Goal: Communication & Community: Share content

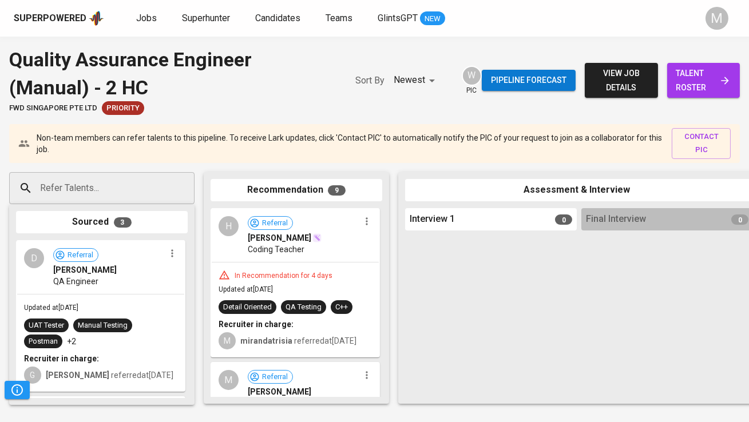
click at [696, 77] on span "talent roster" at bounding box center [703, 80] width 54 height 28
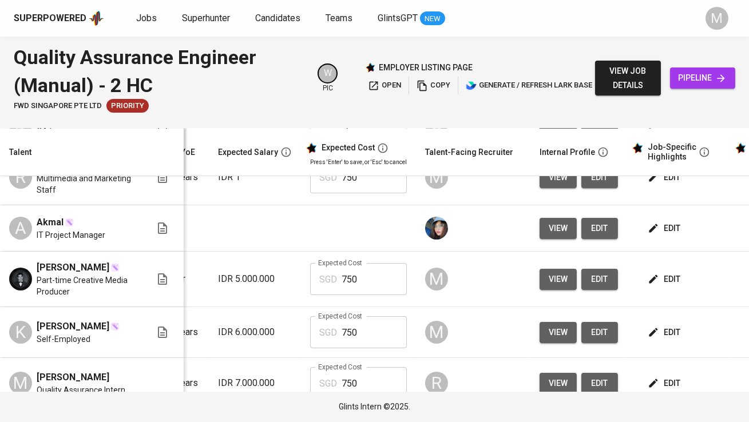
scroll to position [0, 217]
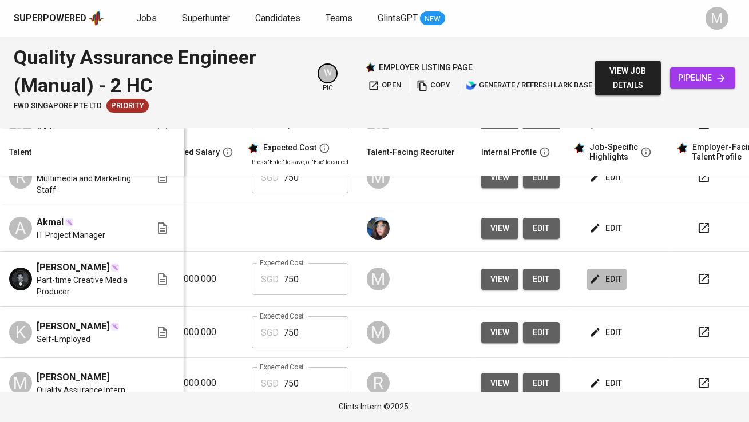
click at [589, 285] on icon "button" at bounding box center [594, 278] width 11 height 11
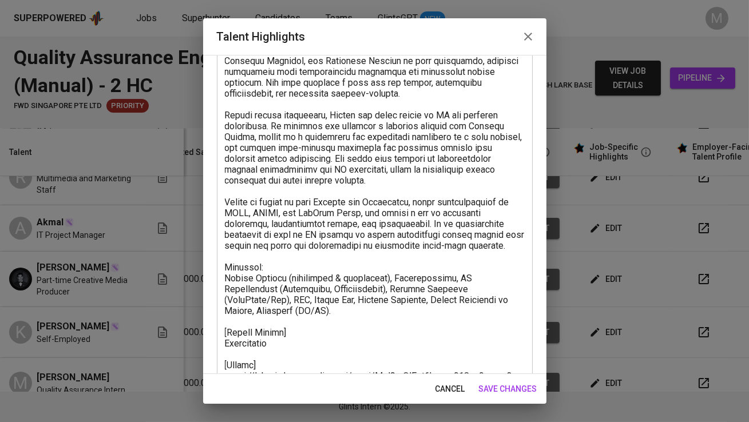
scroll to position [309, 0]
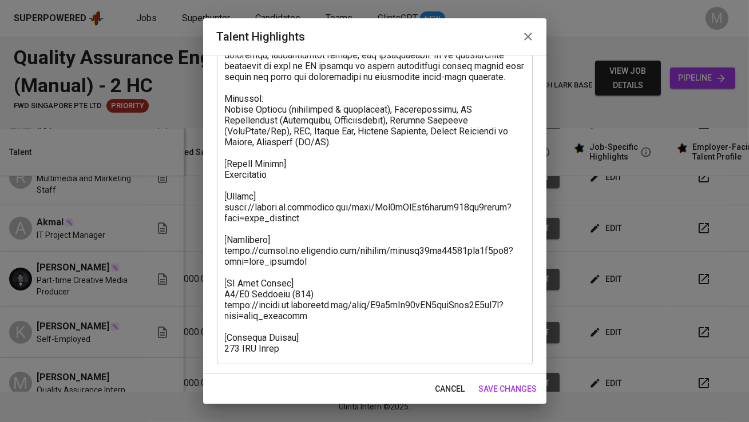
click at [455, 385] on span "cancel" at bounding box center [450, 389] width 30 height 14
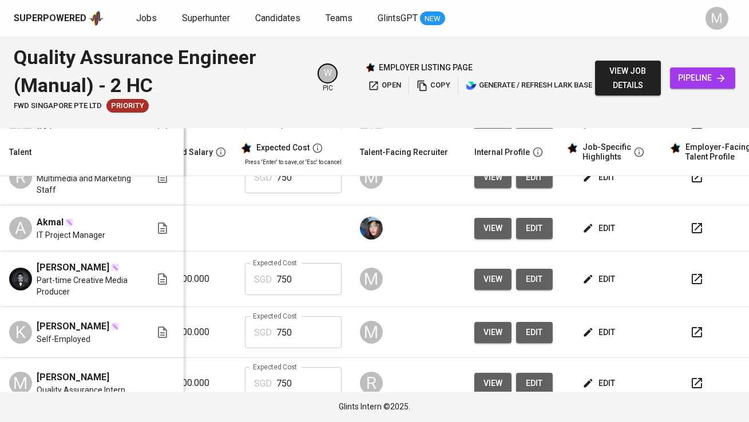
scroll to position [0, 0]
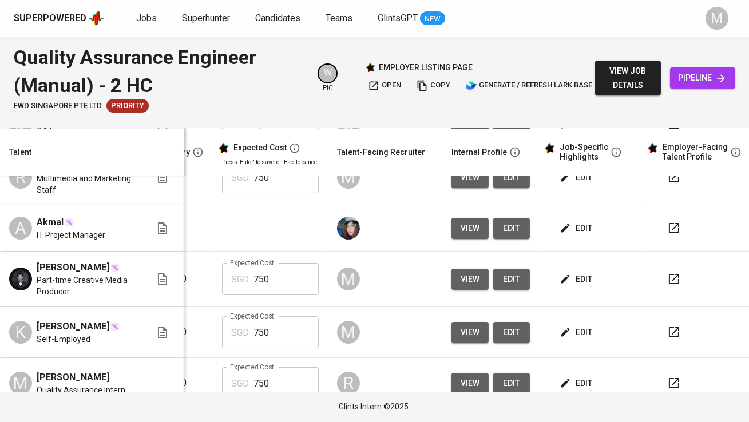
click at [660, 293] on button "button" at bounding box center [673, 278] width 27 height 27
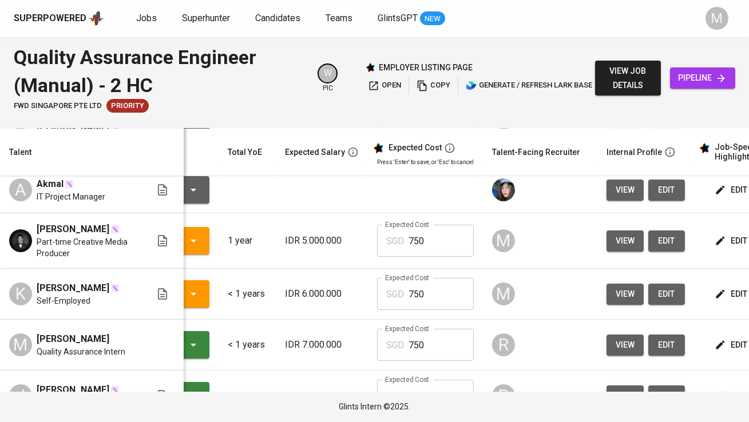
click at [615, 248] on span "view" at bounding box center [624, 241] width 19 height 14
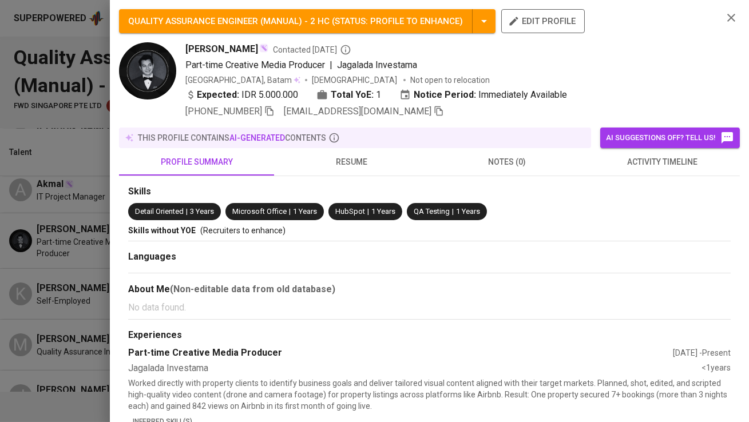
click at [444, 112] on icon "button" at bounding box center [438, 111] width 10 height 10
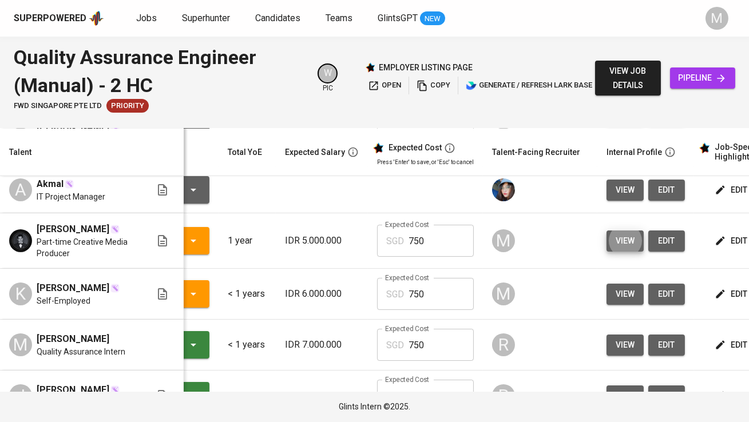
click at [690, 82] on span "pipeline" at bounding box center [702, 78] width 47 height 14
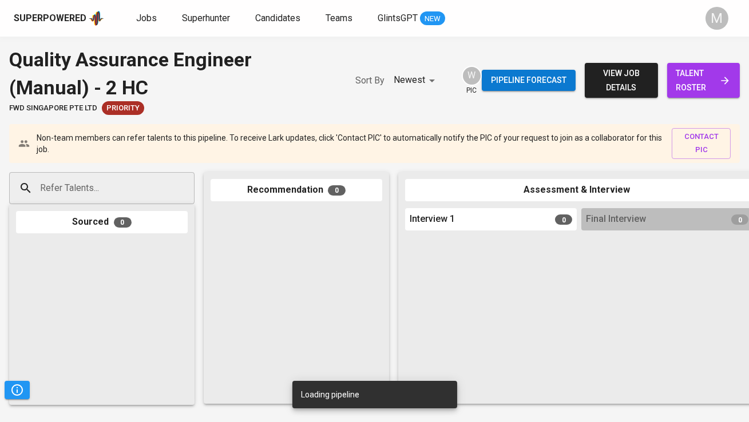
click at [142, 194] on input "Refer Talents..." at bounding box center [97, 188] width 120 height 22
paste input "[EMAIL_ADDRESS][DOMAIN_NAME]"
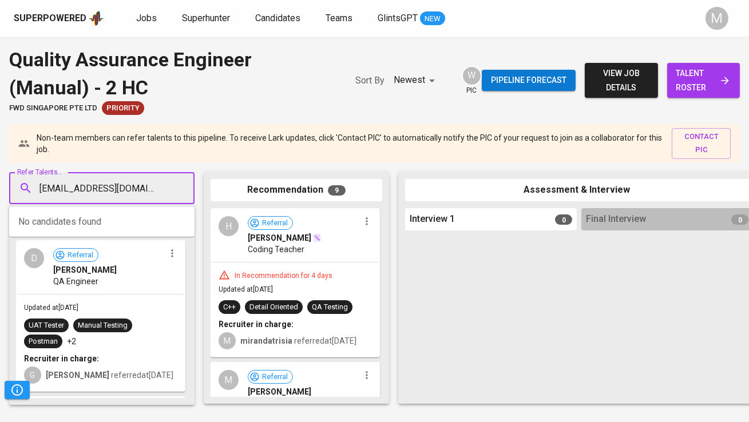
type input "[EMAIL_ADDRESS][DOMAIN_NAME]"
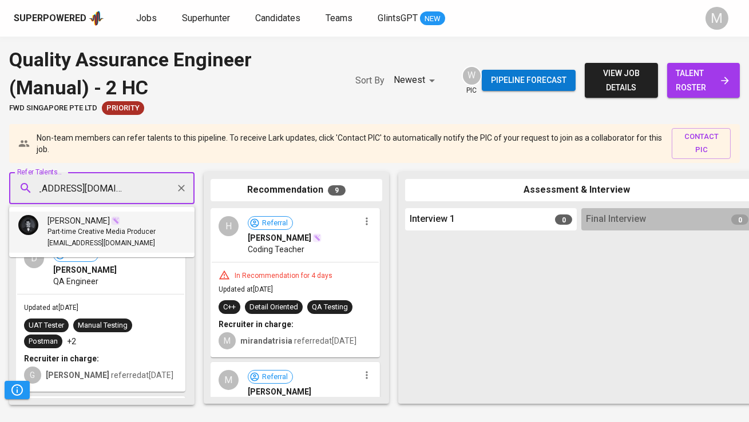
click at [137, 229] on span "Part-time Creative Media Producer" at bounding box center [101, 231] width 108 height 11
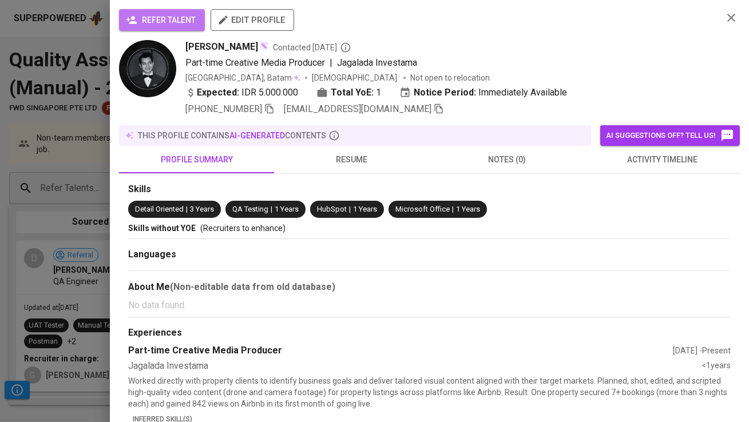
click at [177, 25] on span "refer talent" at bounding box center [161, 20] width 67 height 14
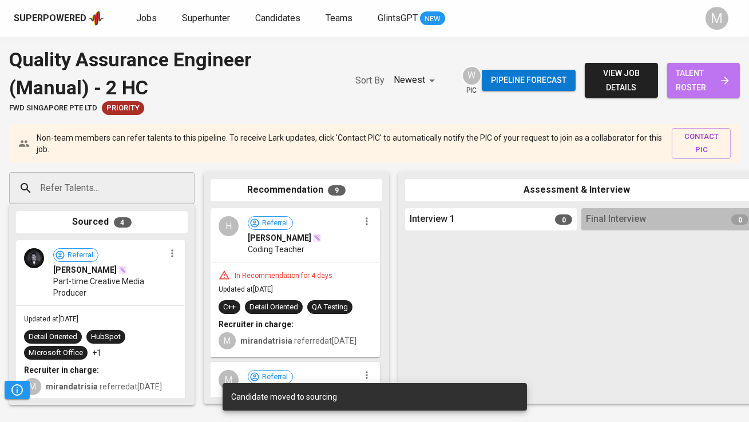
click at [684, 77] on span "talent roster" at bounding box center [703, 80] width 54 height 28
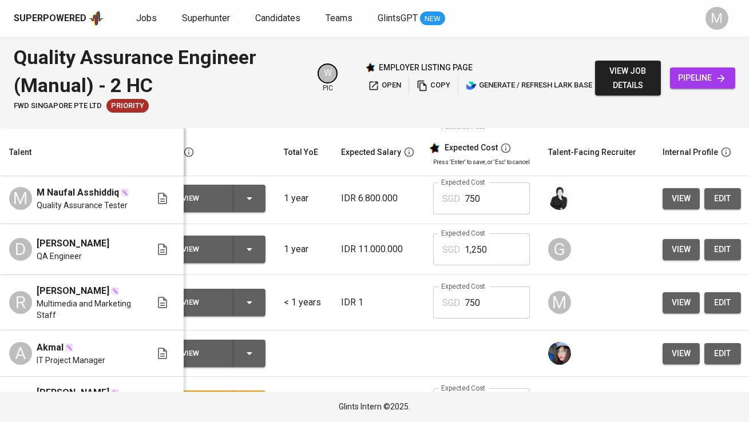
click at [671, 310] on span "view" at bounding box center [680, 303] width 19 height 14
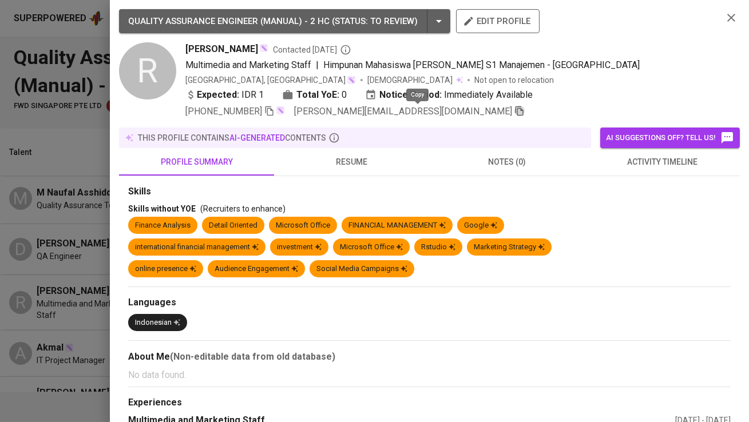
click at [514, 112] on icon "button" at bounding box center [519, 111] width 10 height 10
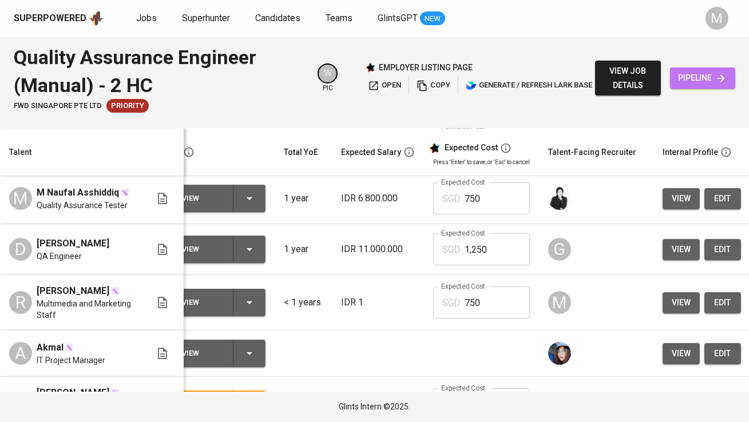
click at [721, 73] on icon at bounding box center [720, 78] width 11 height 11
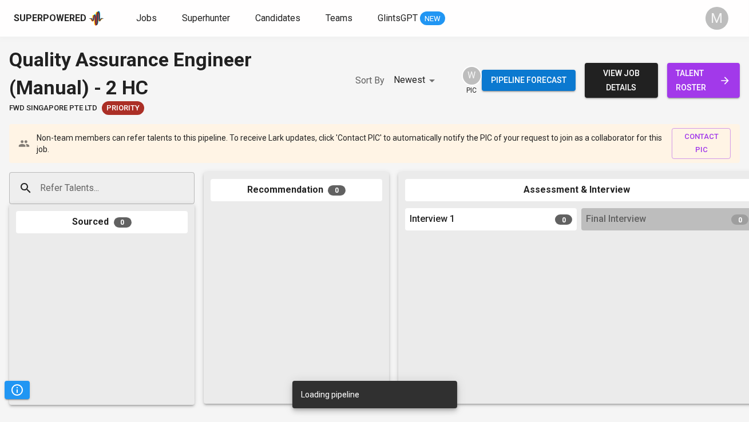
click at [125, 191] on input "Refer Talents..." at bounding box center [97, 188] width 120 height 22
paste input "[PERSON_NAME][EMAIL_ADDRESS][DOMAIN_NAME]"
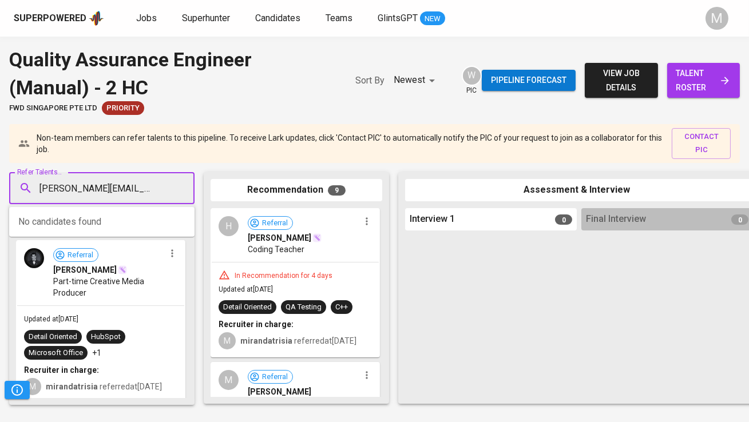
type input "[PERSON_NAME][EMAIL_ADDRESS][DOMAIN_NAME]"
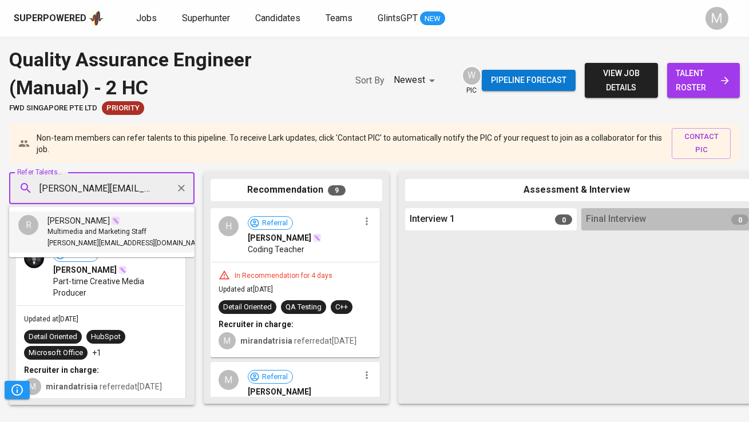
click at [129, 216] on div "[PERSON_NAME]" at bounding box center [126, 220] width 159 height 11
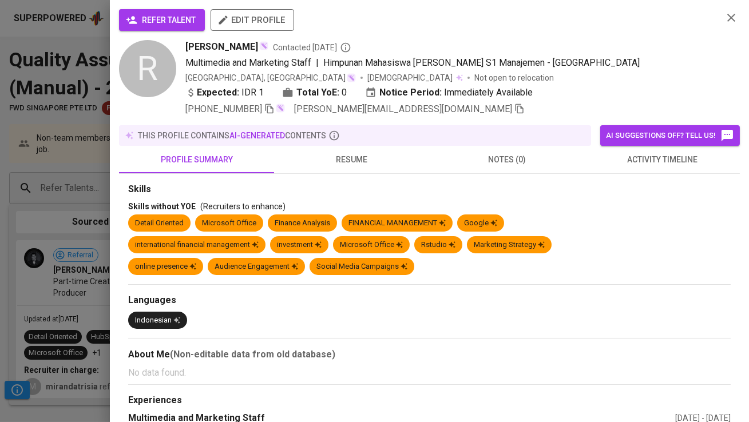
click at [174, 15] on span "refer talent" at bounding box center [161, 20] width 67 height 14
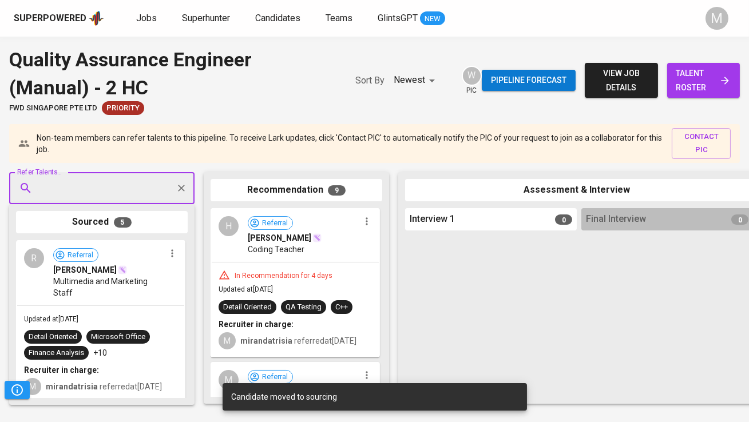
click at [680, 71] on span "talent roster" at bounding box center [703, 80] width 54 height 28
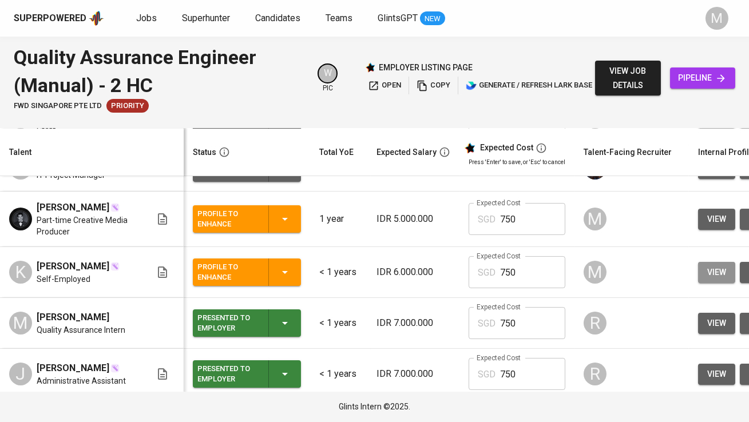
click at [707, 280] on span "view" at bounding box center [716, 272] width 19 height 14
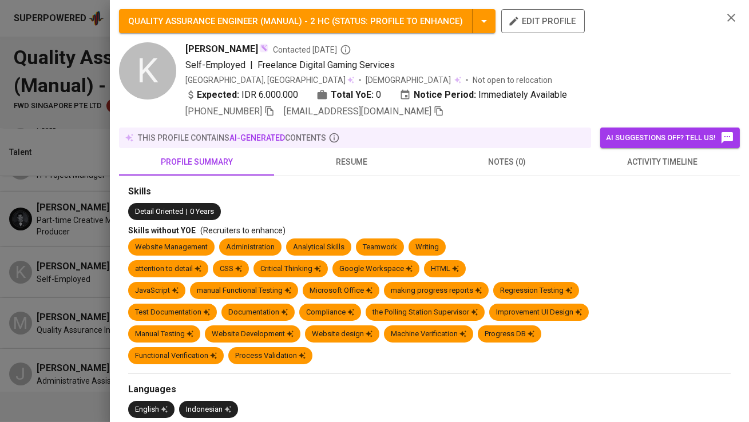
click at [433, 108] on icon "button" at bounding box center [438, 111] width 10 height 10
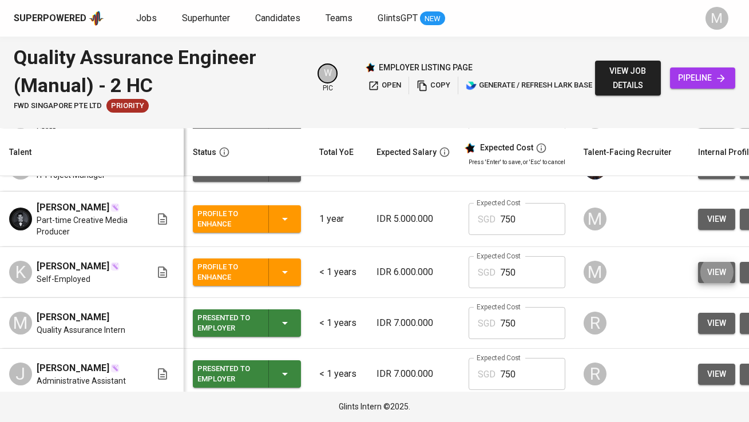
click at [702, 67] on link "pipeline" at bounding box center [702, 77] width 65 height 21
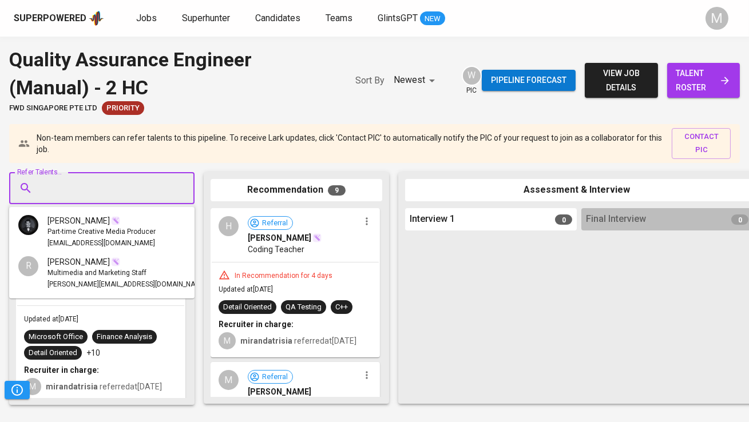
click at [152, 196] on input "Refer Talents..." at bounding box center [97, 188] width 120 height 22
paste input "[EMAIL_ADDRESS][DOMAIN_NAME]"
type input "[EMAIL_ADDRESS][DOMAIN_NAME]"
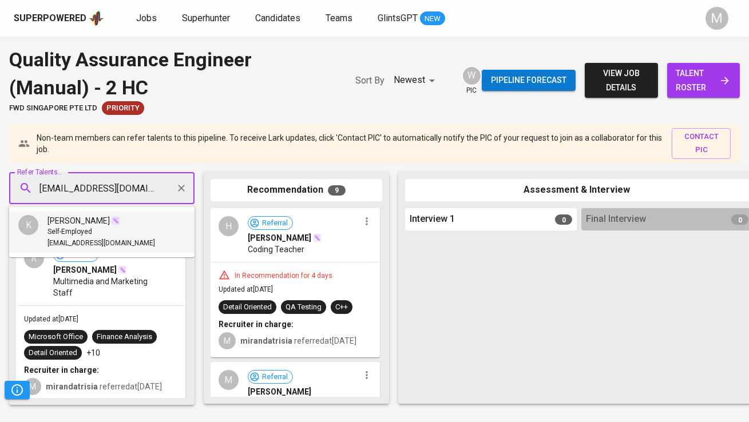
click at [144, 224] on li "K [PERSON_NAME] Self-Employed [EMAIL_ADDRESS][DOMAIN_NAME]" at bounding box center [101, 232] width 185 height 41
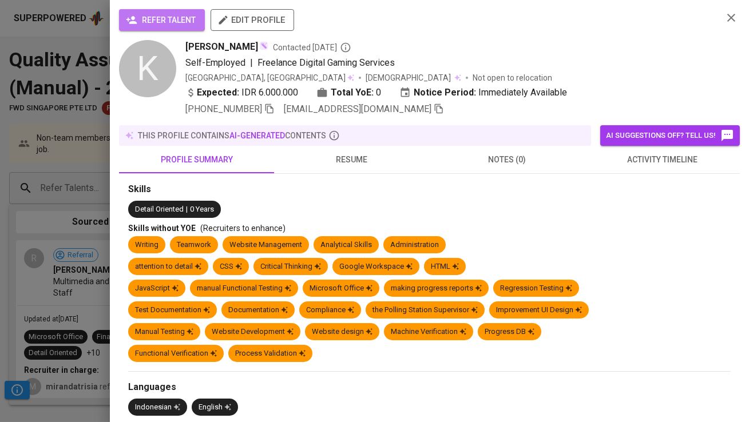
click at [173, 26] on span "refer talent" at bounding box center [161, 20] width 67 height 14
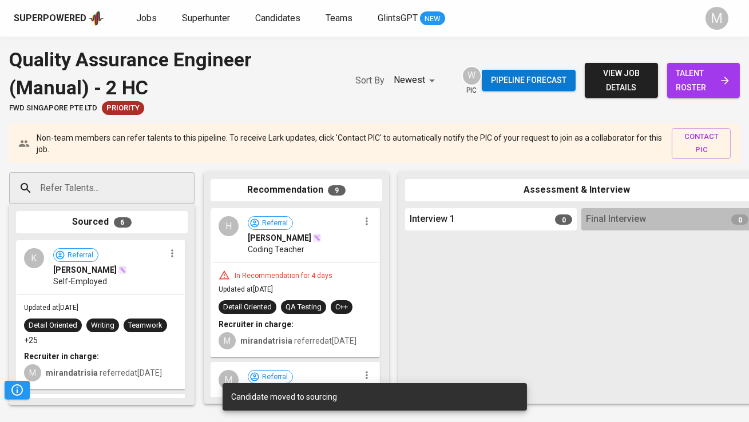
click at [148, 10] on div "Superpowered Jobs Superhunter Candidates Teams GlintsGPT NEW" at bounding box center [356, 18] width 684 height 17
click at [148, 23] on span "Jobs" at bounding box center [146, 18] width 21 height 11
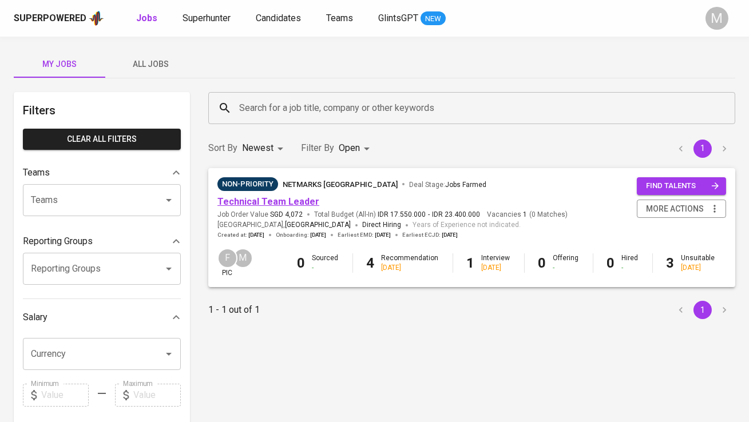
click at [259, 207] on link "Technical Team Leader" at bounding box center [268, 201] width 102 height 11
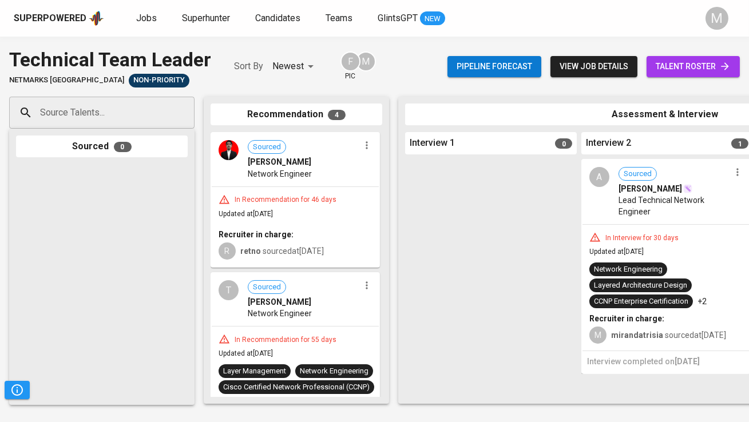
click at [670, 66] on span "talent roster" at bounding box center [692, 66] width 75 height 14
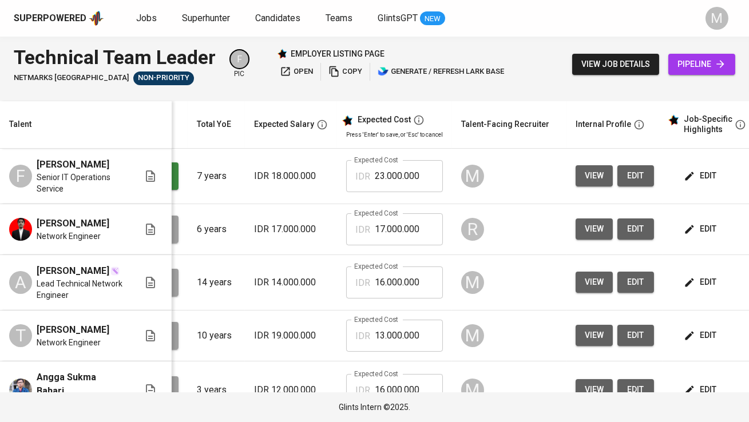
scroll to position [0, 152]
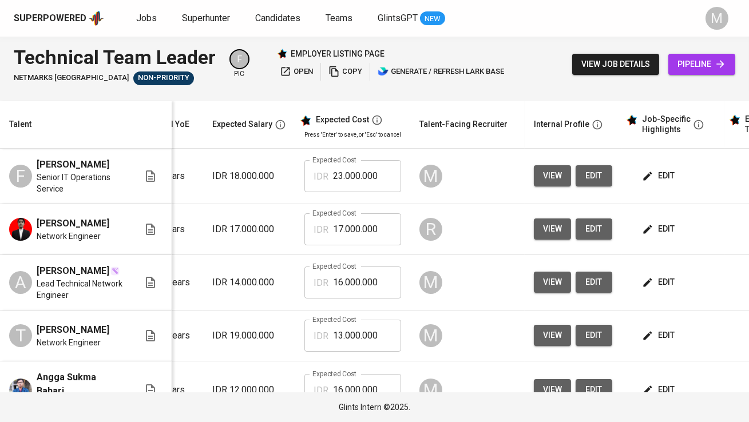
click at [550, 179] on span "view" at bounding box center [552, 176] width 19 height 14
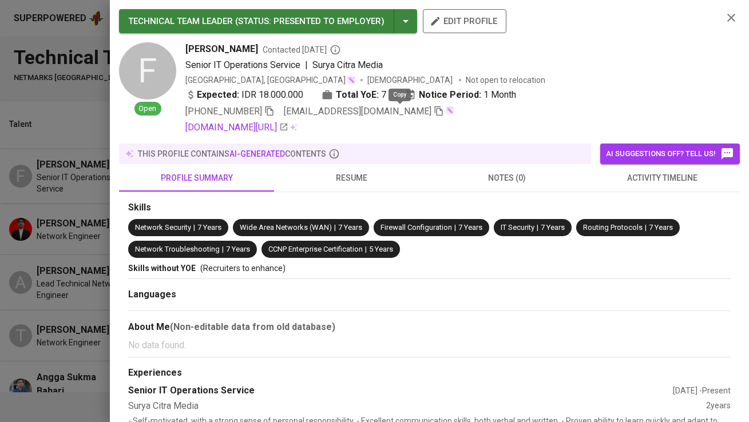
click at [433, 112] on icon "button" at bounding box center [438, 111] width 10 height 10
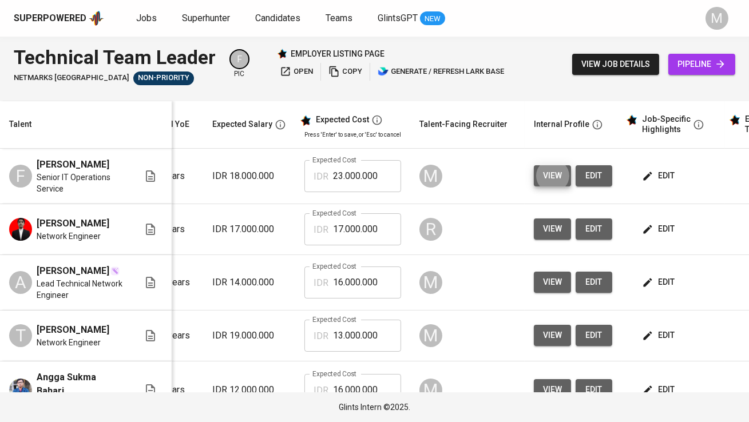
click at [683, 57] on link "pipeline" at bounding box center [701, 64] width 67 height 21
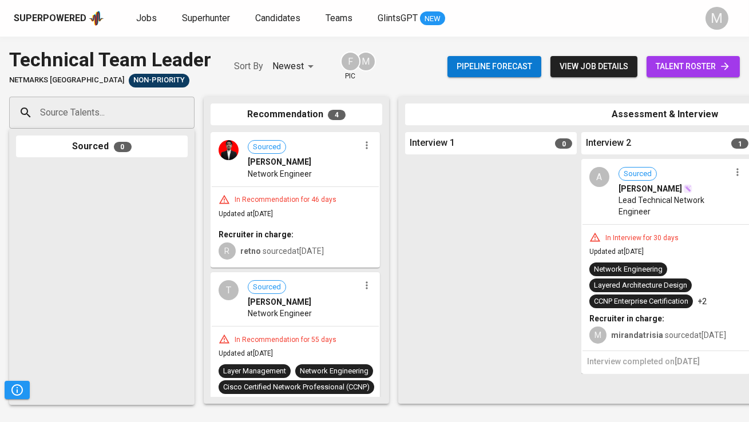
click at [151, 116] on input "Source Talents..." at bounding box center [97, 113] width 120 height 22
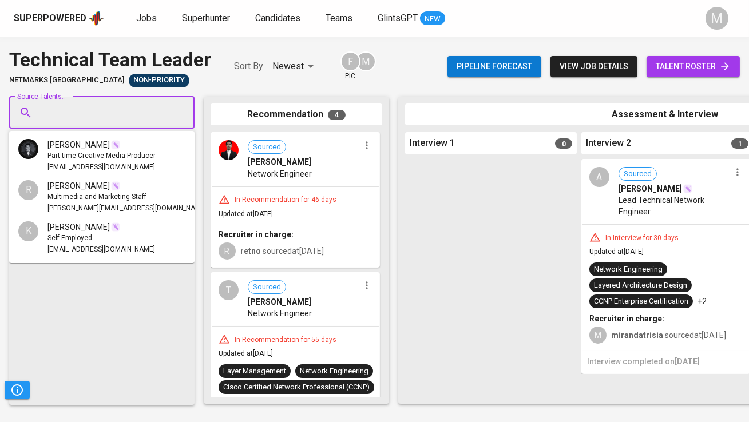
paste input "fadhliroro104@gmail.com"
type input "fadhliroro104@gmail.com"
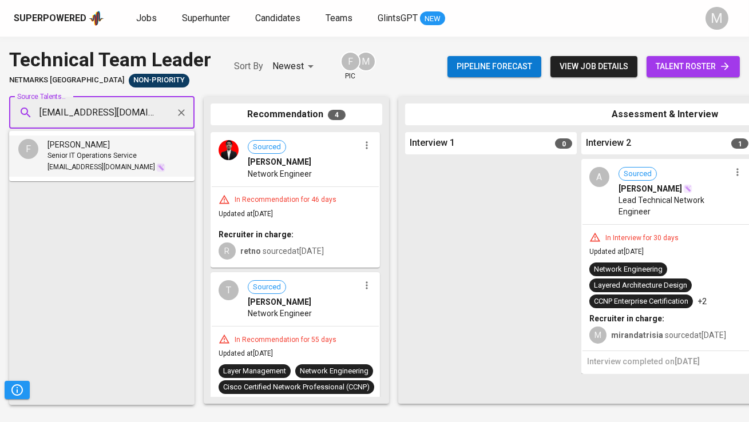
click at [125, 157] on span "Senior IT Operations Service" at bounding box center [91, 155] width 89 height 11
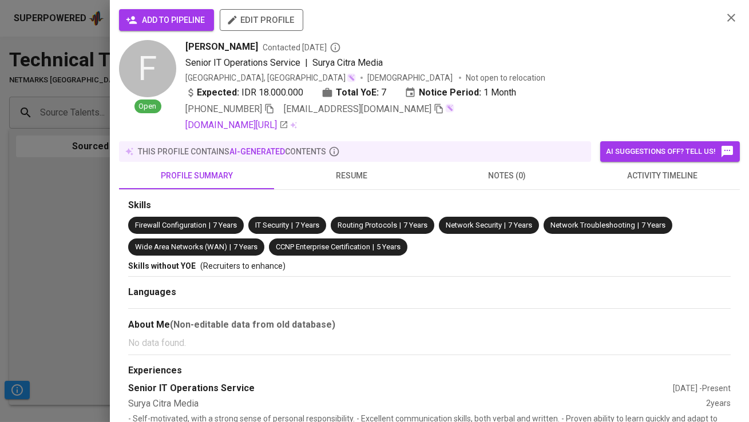
click at [187, 30] on button "add to pipeline" at bounding box center [166, 20] width 95 height 22
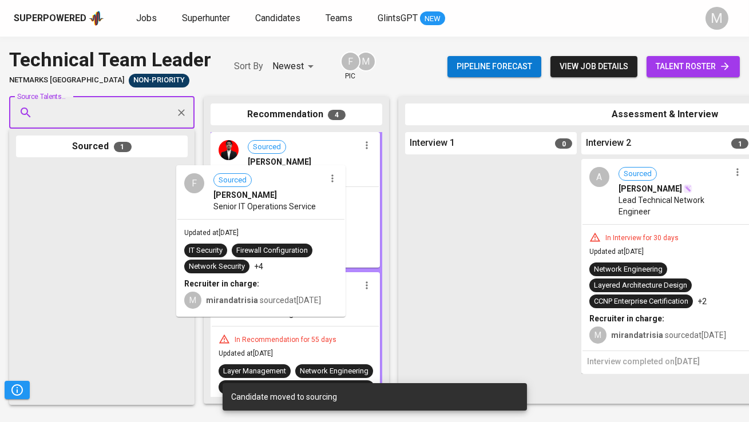
drag, startPoint x: 133, startPoint y: 224, endPoint x: 299, endPoint y: 224, distance: 165.8
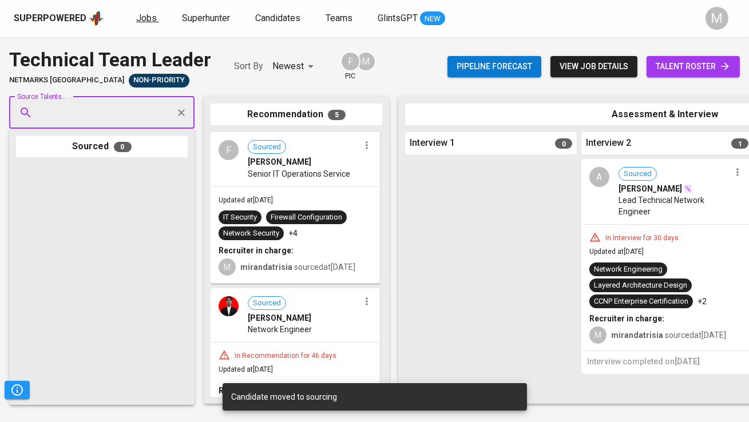
click at [138, 18] on span "Jobs" at bounding box center [146, 18] width 21 height 11
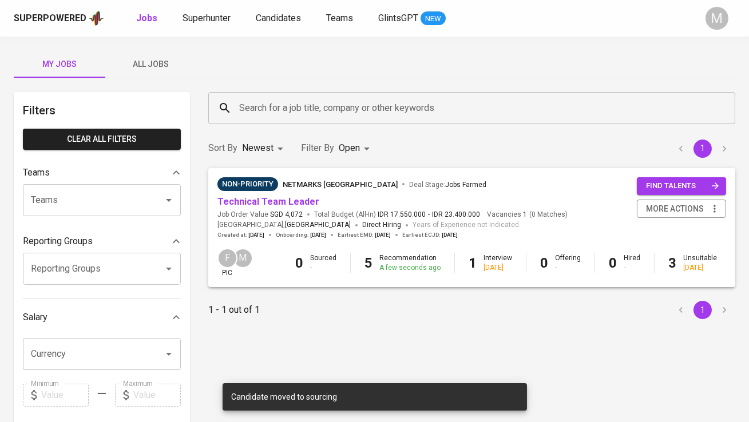
click at [144, 67] on span "All Jobs" at bounding box center [151, 64] width 78 height 14
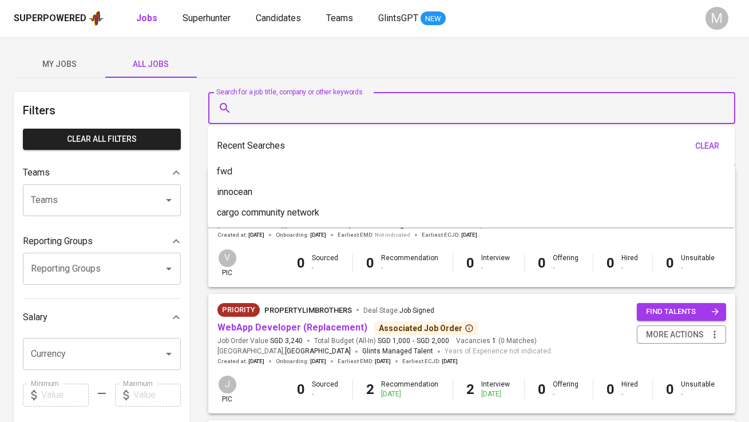
click at [266, 105] on input "Search for a job title, company or other keywords" at bounding box center [474, 108] width 476 height 22
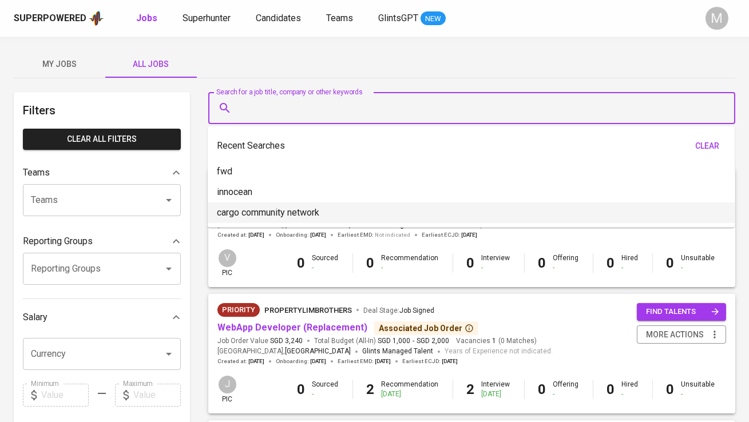
click at [282, 205] on li "cargo community network" at bounding box center [471, 212] width 527 height 21
type input "cargo community network"
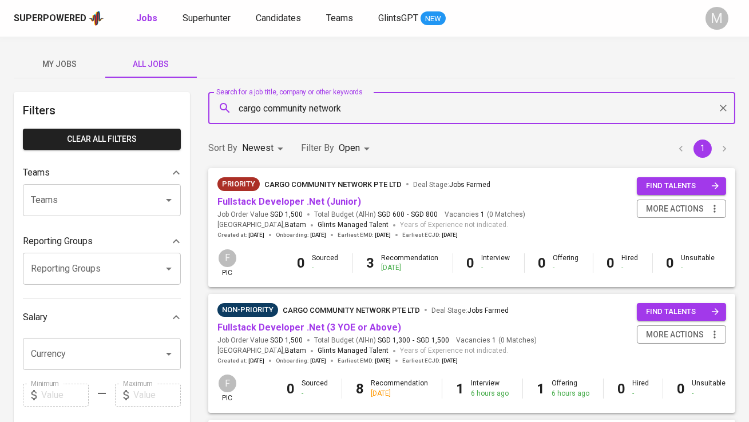
scroll to position [34, 0]
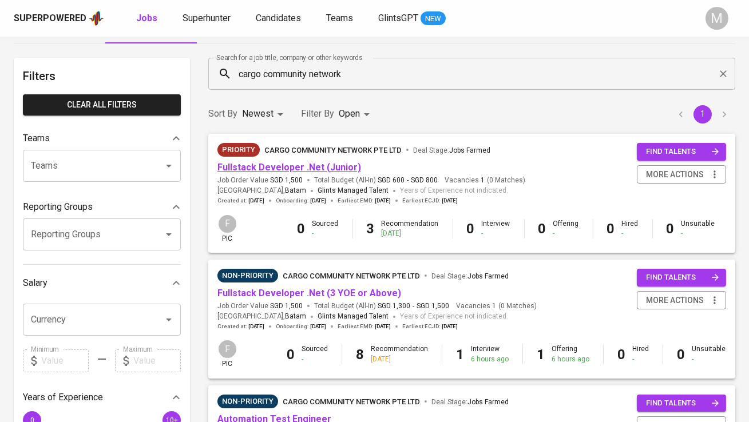
click at [324, 168] on link "Fullstack Developer .Net (Junior)" at bounding box center [289, 167] width 144 height 11
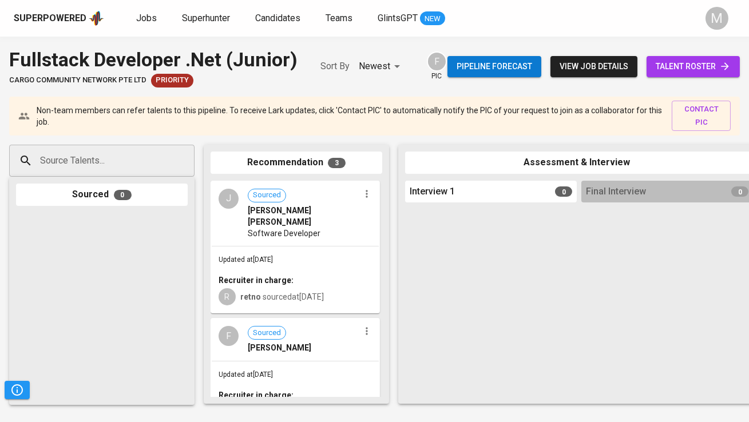
click at [686, 70] on span "talent roster" at bounding box center [692, 66] width 75 height 14
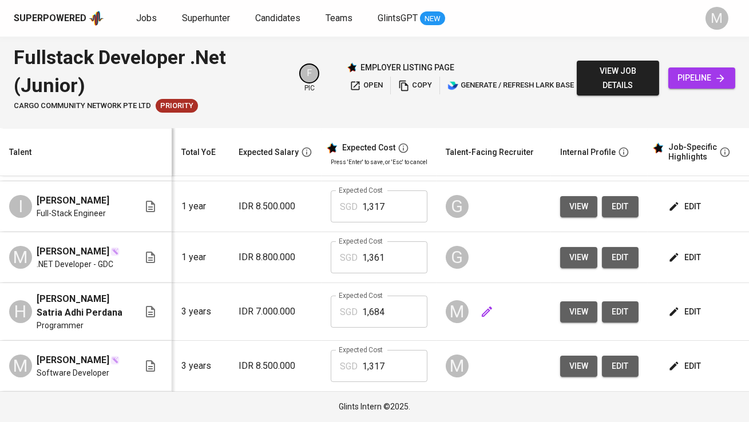
scroll to position [0, 188]
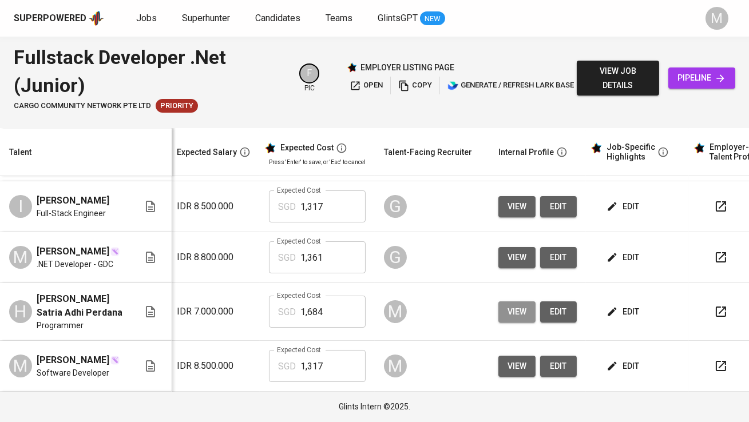
click at [527, 323] on button "view" at bounding box center [516, 311] width 37 height 21
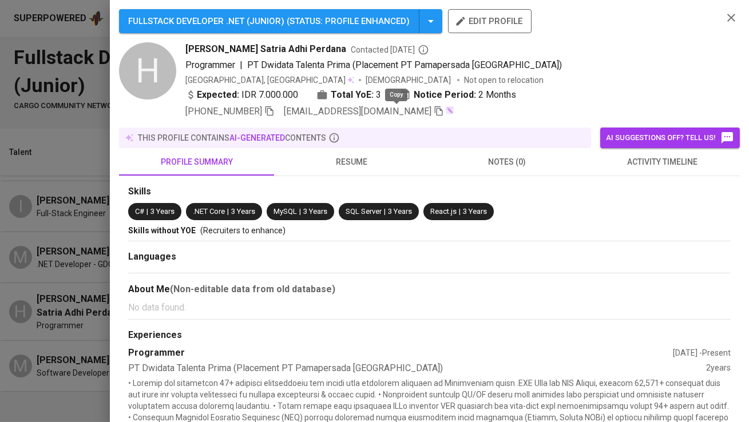
click at [433, 114] on icon "button" at bounding box center [438, 111] width 10 height 10
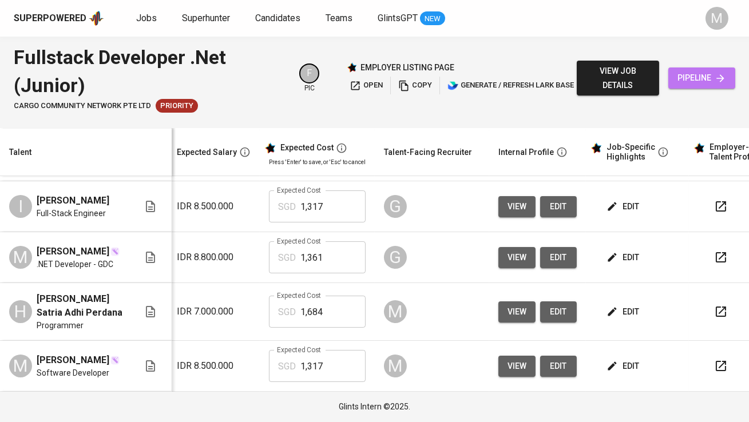
click at [708, 79] on span "pipeline" at bounding box center [701, 78] width 49 height 14
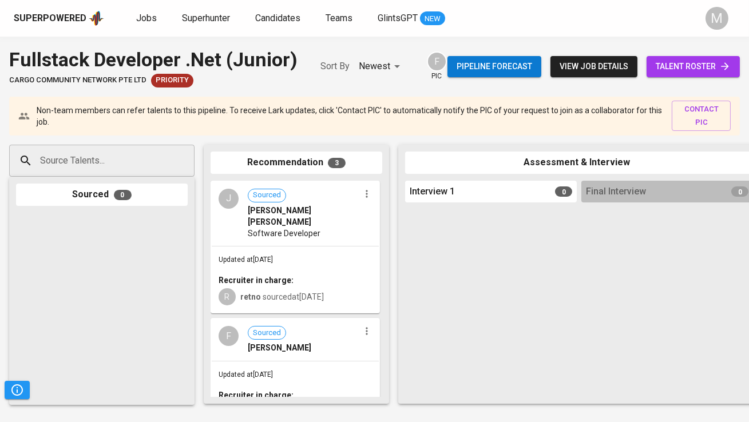
click at [159, 160] on div "Source Talents..." at bounding box center [101, 161] width 185 height 32
paste input "hosea.jovian@gmail.com"
type input "hosea.jovian@gmail.com"
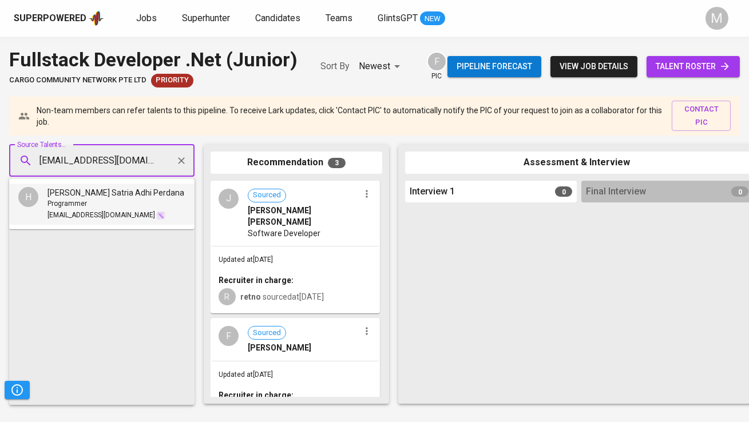
click at [123, 188] on span "Hosea Jovian Satria Adhi Perdana" at bounding box center [115, 192] width 137 height 11
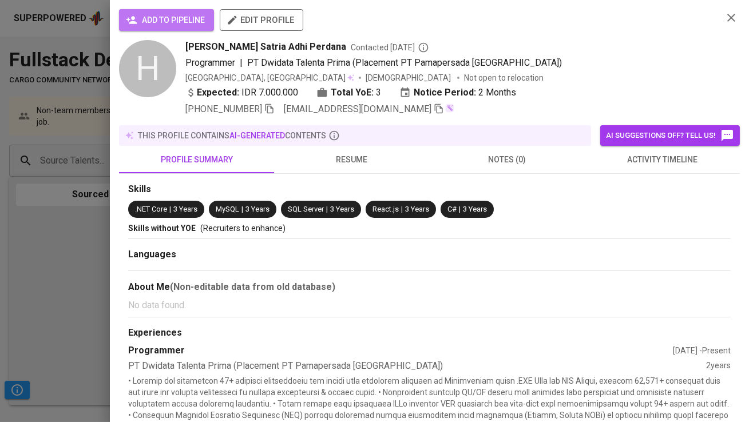
click at [179, 26] on span "add to pipeline" at bounding box center [166, 20] width 77 height 14
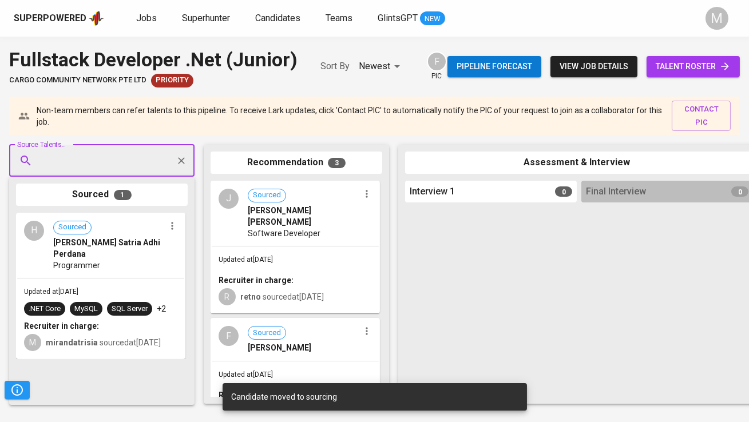
click at [656, 67] on span "talent roster" at bounding box center [692, 66] width 75 height 14
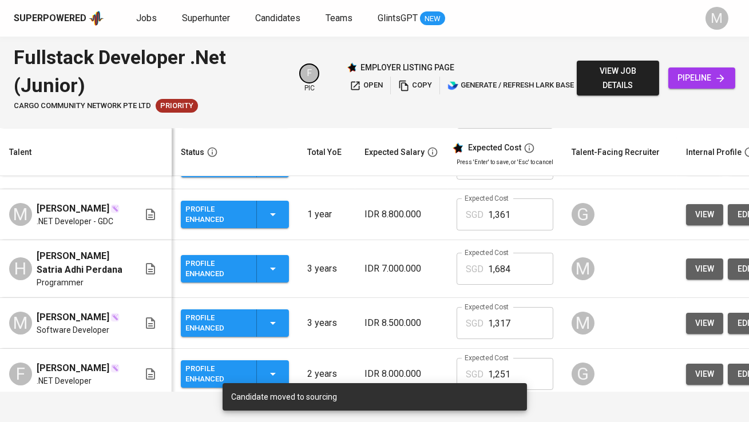
scroll to position [197, 0]
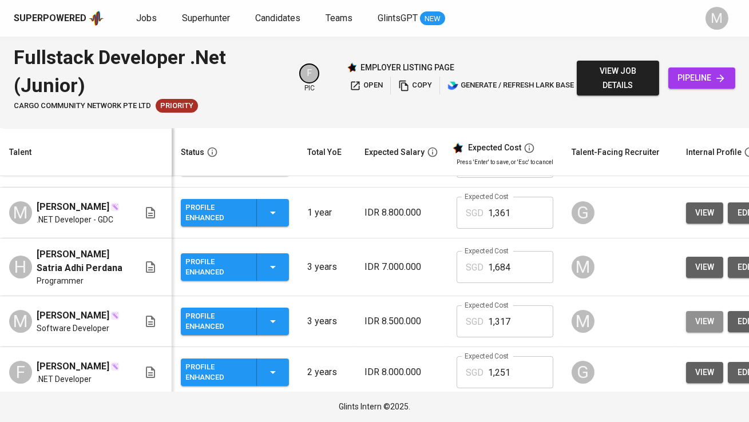
click at [695, 329] on span "view" at bounding box center [704, 321] width 19 height 14
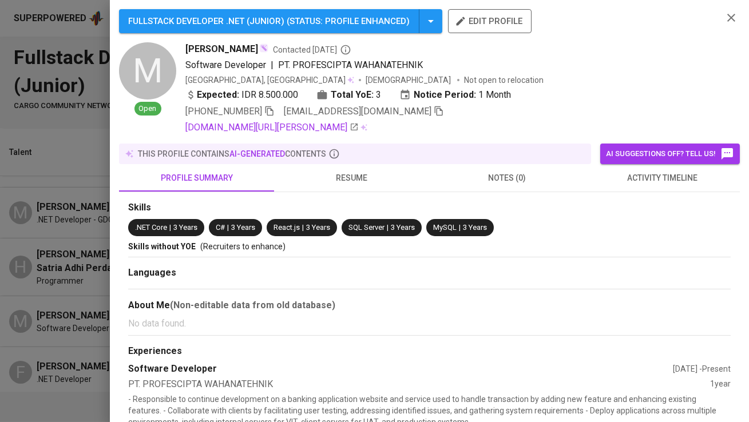
click at [433, 106] on icon "button" at bounding box center [438, 111] width 10 height 10
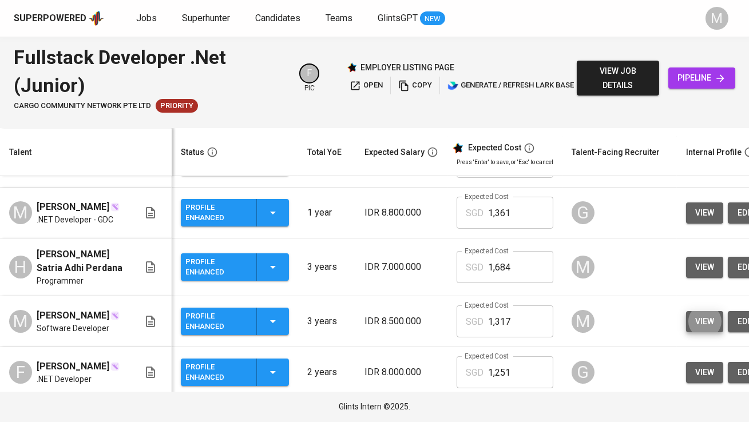
click at [700, 72] on span "pipeline" at bounding box center [701, 78] width 49 height 14
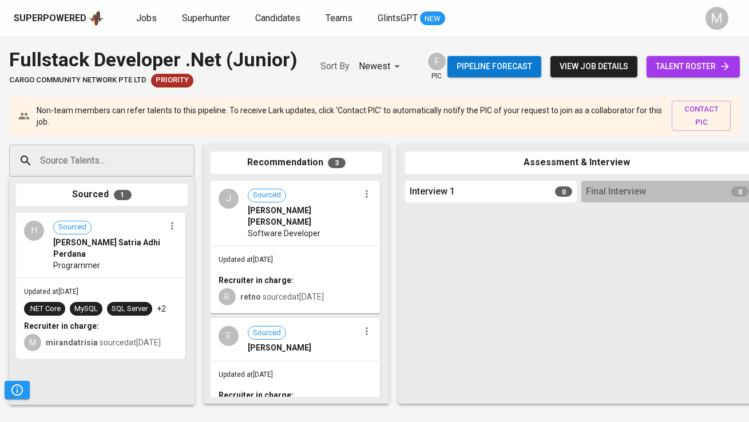
click at [137, 156] on input "Source Talents..." at bounding box center [97, 161] width 120 height 22
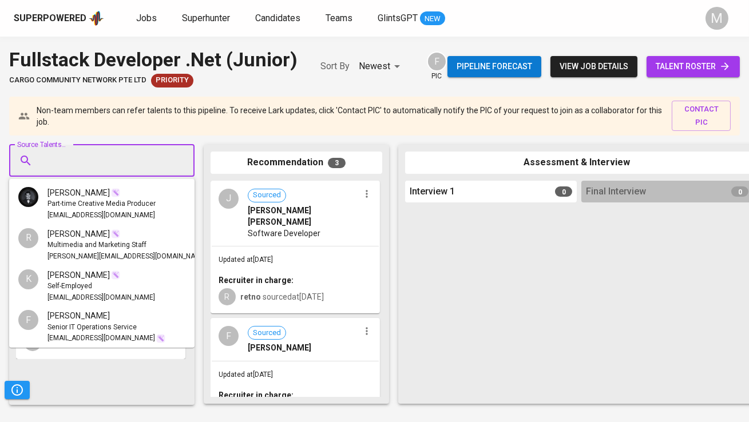
paste input "alvynmuharram@gmail.com"
type input "alvynmuharram@gmail.com"
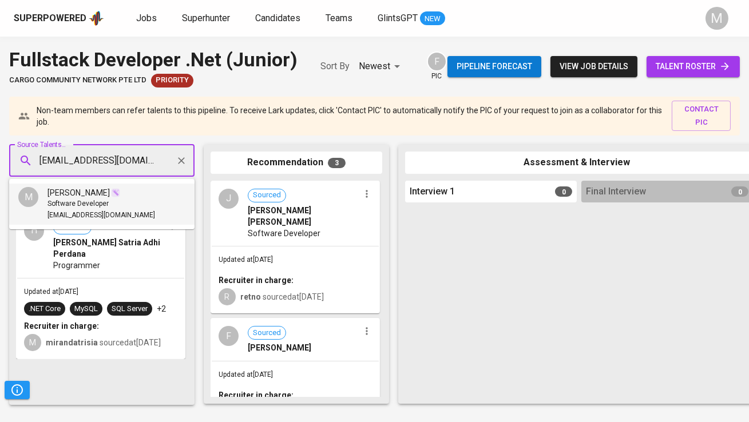
click at [124, 202] on div "Software Developer" at bounding box center [101, 203] width 108 height 11
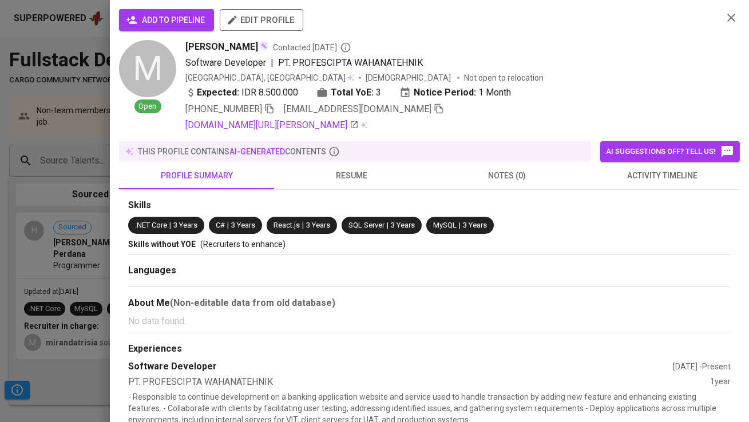
click at [154, 21] on span "add to pipeline" at bounding box center [166, 20] width 77 height 14
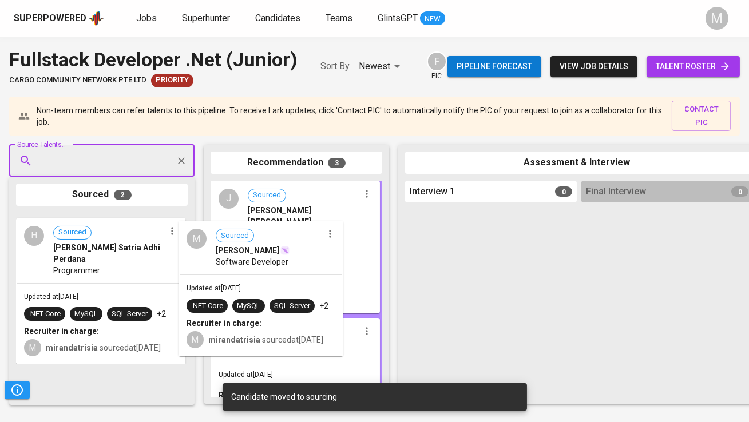
drag, startPoint x: 102, startPoint y: 254, endPoint x: 273, endPoint y: 262, distance: 171.7
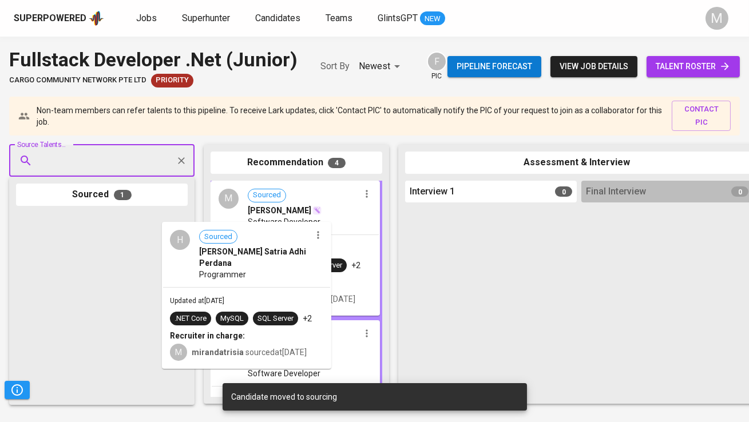
drag, startPoint x: 139, startPoint y: 274, endPoint x: 302, endPoint y: 284, distance: 163.3
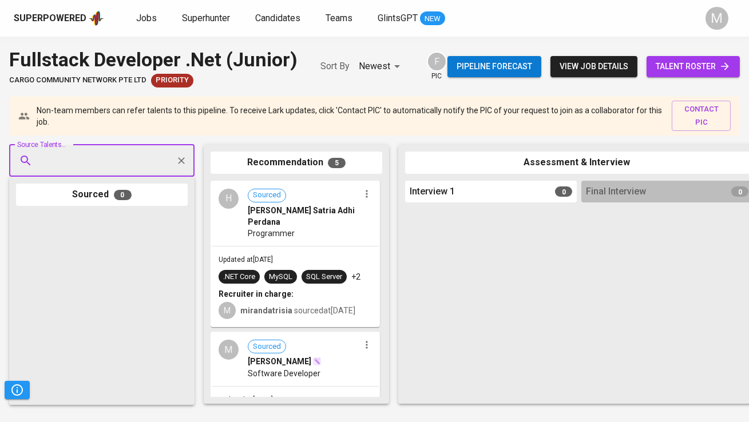
click at [663, 62] on span "talent roster" at bounding box center [692, 66] width 75 height 14
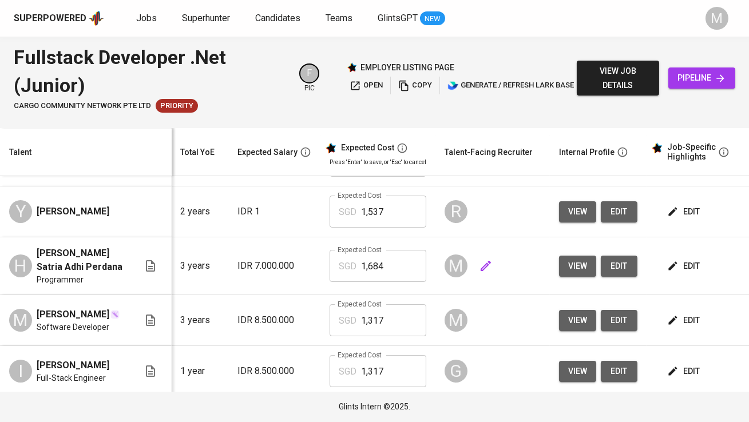
scroll to position [0, 131]
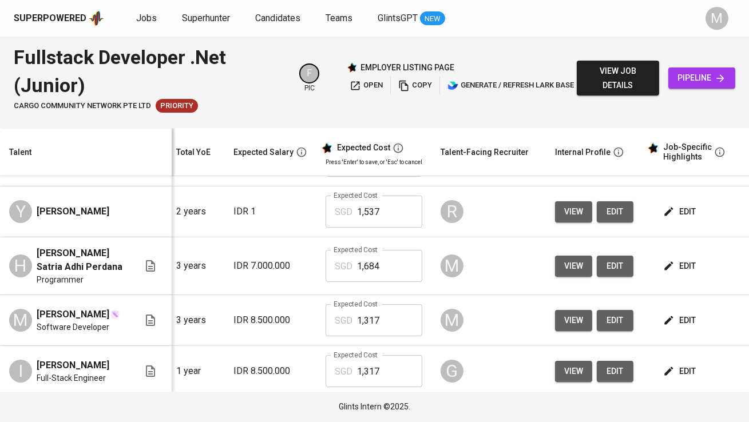
click at [676, 268] on span "edit" at bounding box center [680, 266] width 30 height 14
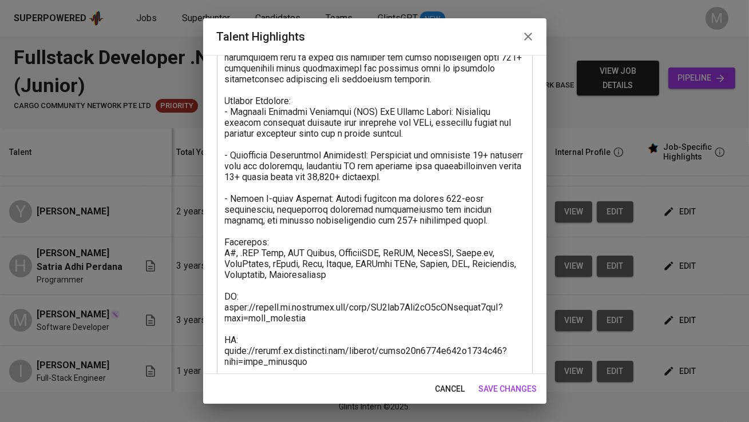
scroll to position [352, 0]
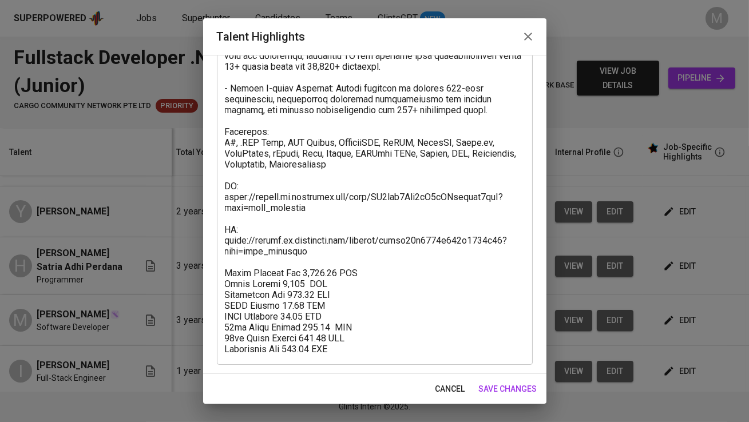
click at [341, 250] on textarea at bounding box center [375, 67] width 300 height 576
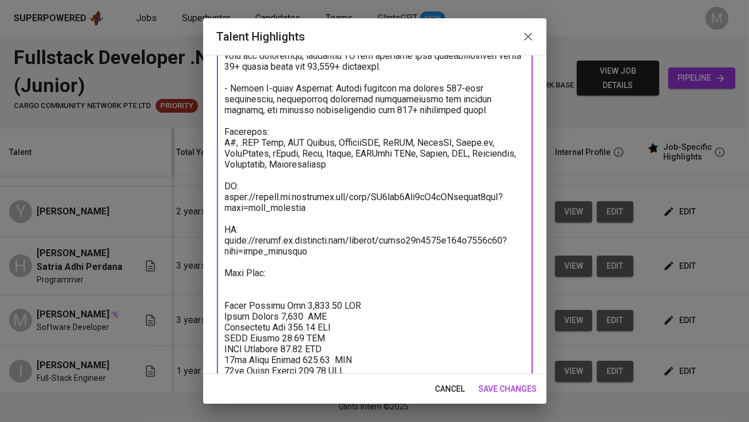
paste textarea "https://glints.sg.larksuite.com/wiki/WDAKwVo20iuafIkjwDUlnzDrgKe?from=from_copy…"
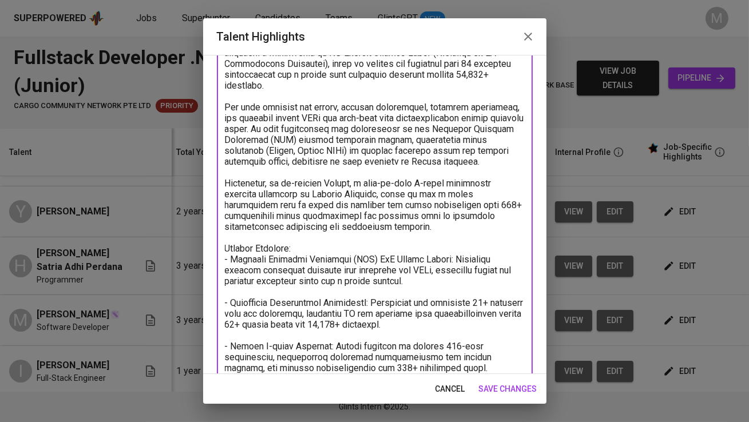
scroll to position [32, 0]
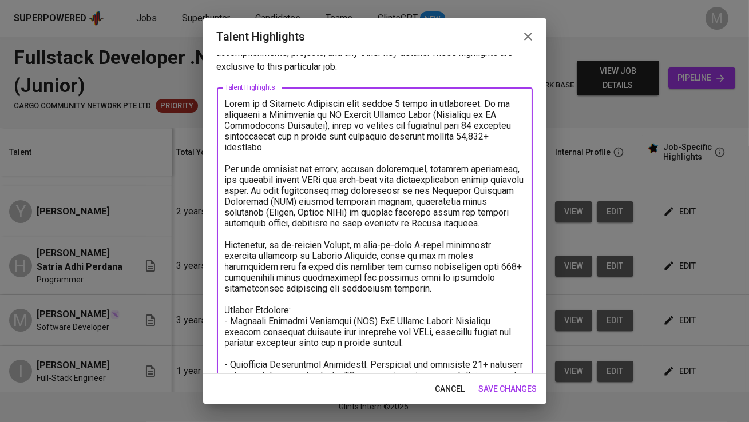
type textarea "Hosea is a Software Developer with almost 3 years of experience. He is currentl…"
click at [515, 392] on span "save changes" at bounding box center [508, 389] width 58 height 14
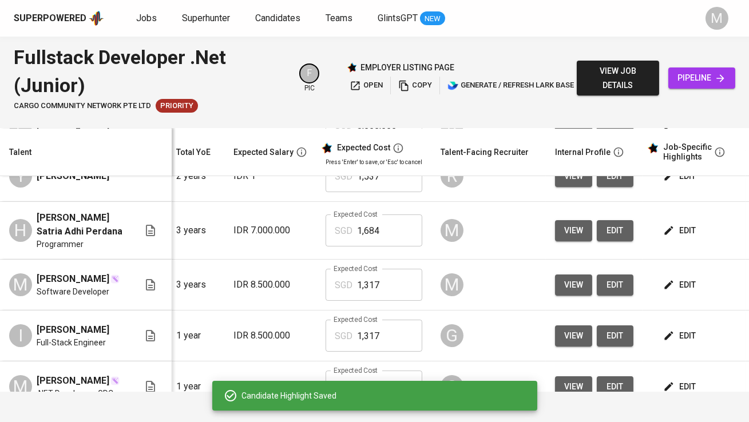
scroll to position [134, 131]
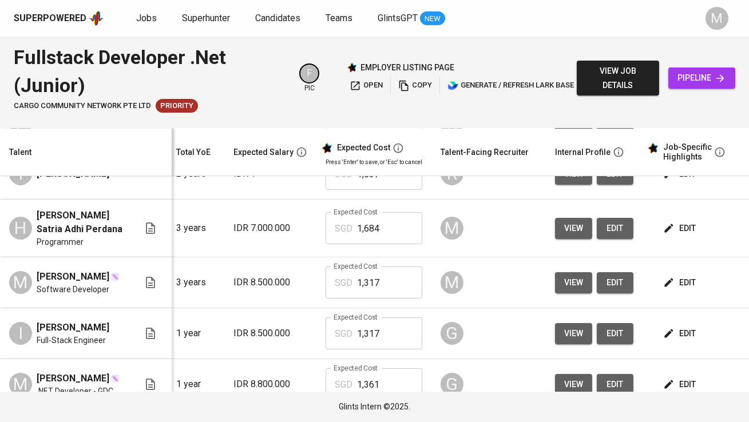
click at [674, 283] on span "edit" at bounding box center [680, 283] width 30 height 14
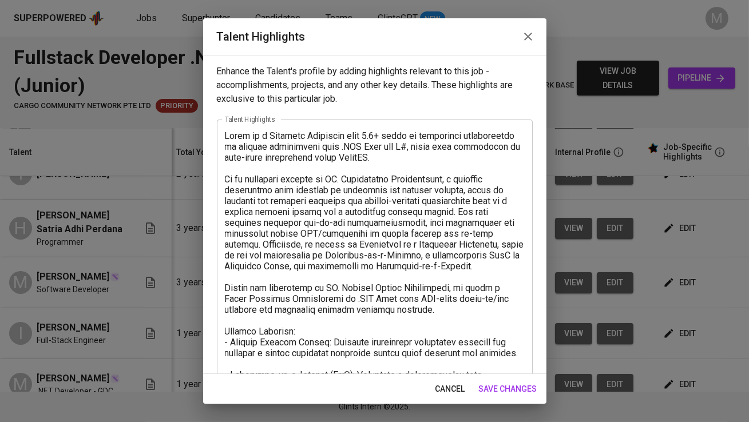
scroll to position [352, 0]
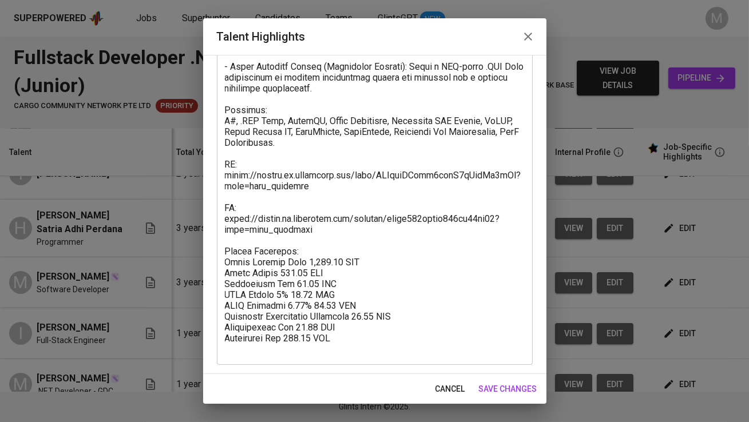
click at [335, 244] on textarea at bounding box center [375, 67] width 300 height 576
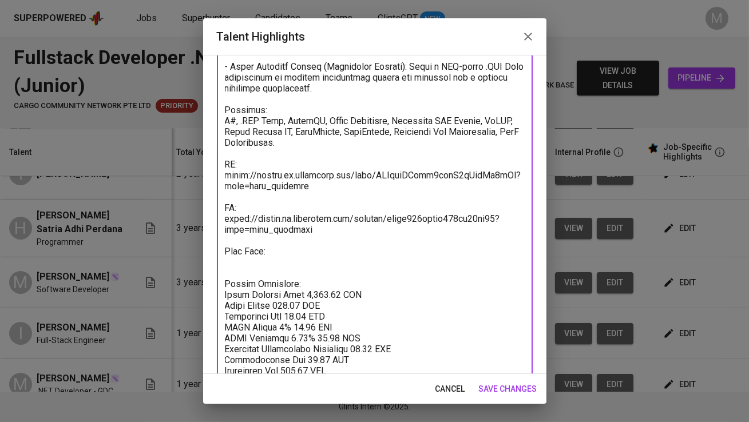
paste textarea "https://glints.sg.larksuite.com/wiki/KtivwS9C9iLEJnkvh7slmng3gde?from=from_copy…"
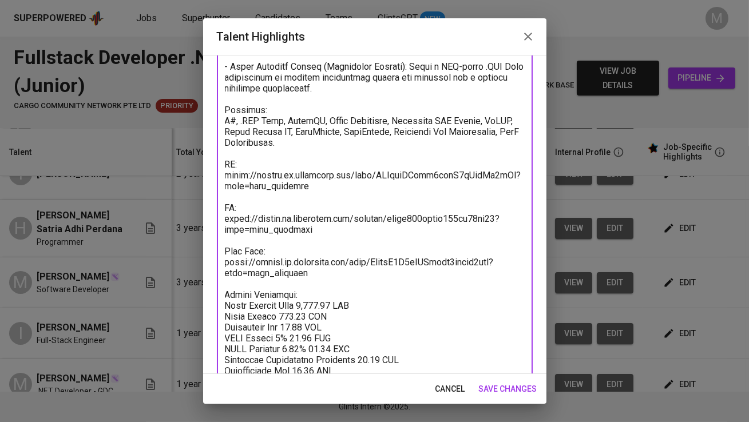
type textarea "Alvyn is a Software Developer with 3.5+ years of experience specializing in bac…"
click at [517, 385] on span "save changes" at bounding box center [508, 389] width 58 height 14
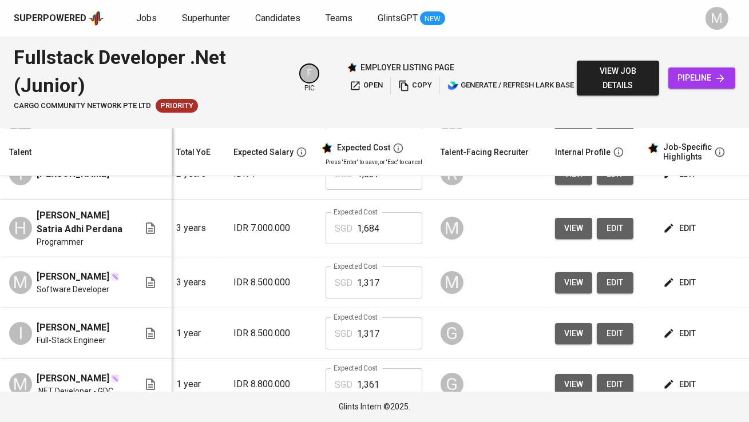
click at [690, 229] on span "edit" at bounding box center [680, 228] width 30 height 14
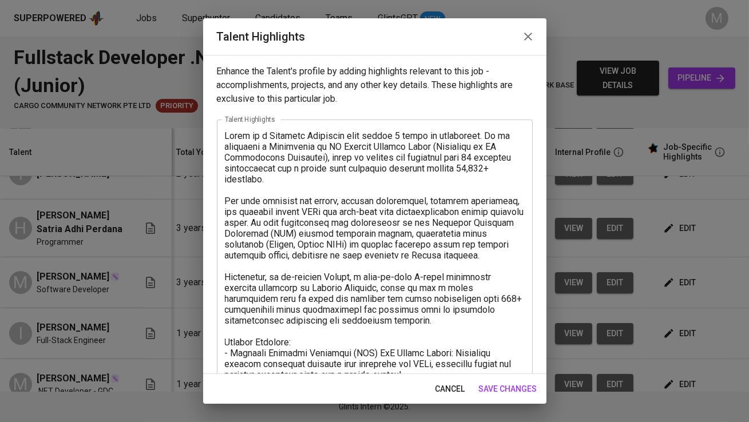
scroll to position [396, 0]
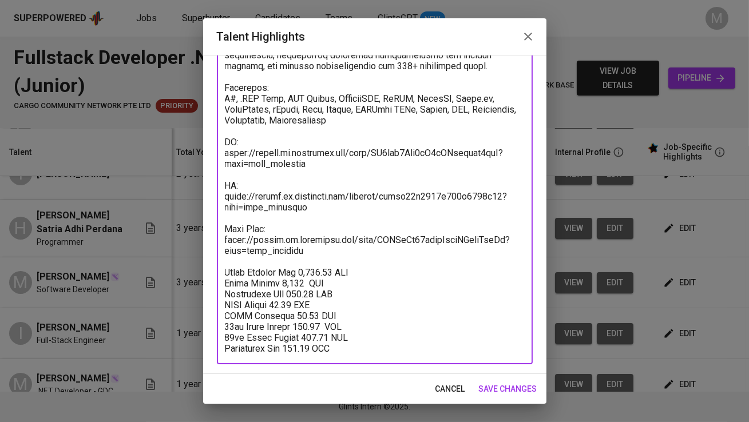
drag, startPoint x: 306, startPoint y: 212, endPoint x: 205, endPoint y: 187, distance: 104.2
click at [205, 187] on div "Enhance the Talent's profile by adding highlights relevant to this job - accomp…" at bounding box center [374, 214] width 343 height 319
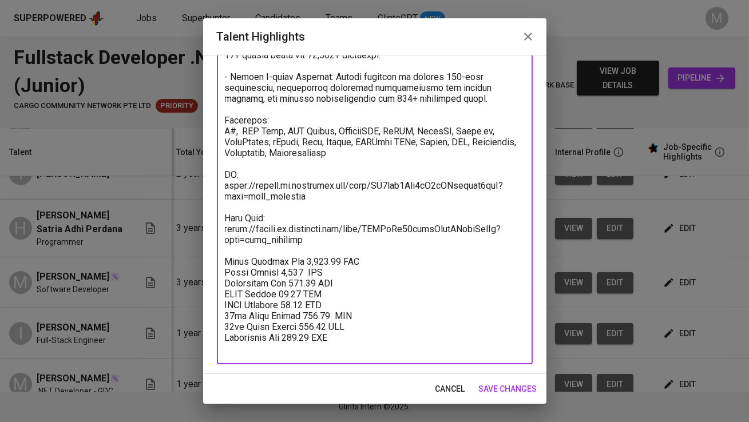
scroll to position [352, 0]
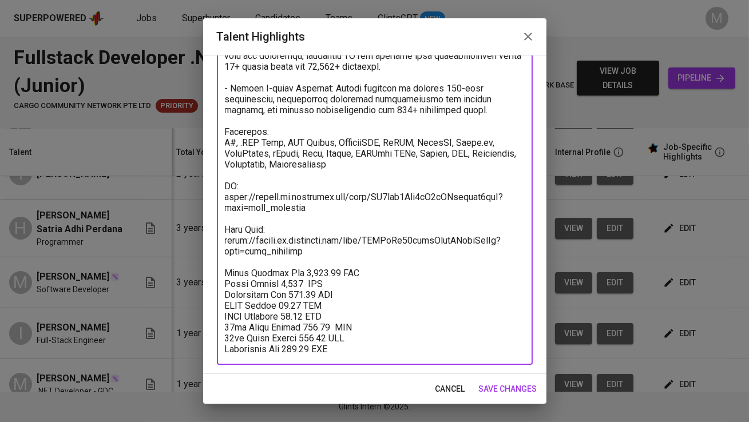
type textarea "Hosea is a Software Developer with almost 3 years of experience. He is currentl…"
click at [489, 387] on span "save changes" at bounding box center [508, 389] width 58 height 14
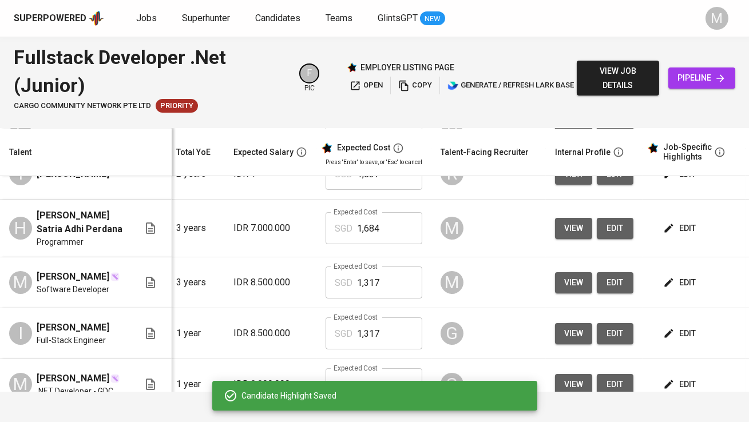
click at [679, 281] on span "edit" at bounding box center [680, 283] width 30 height 14
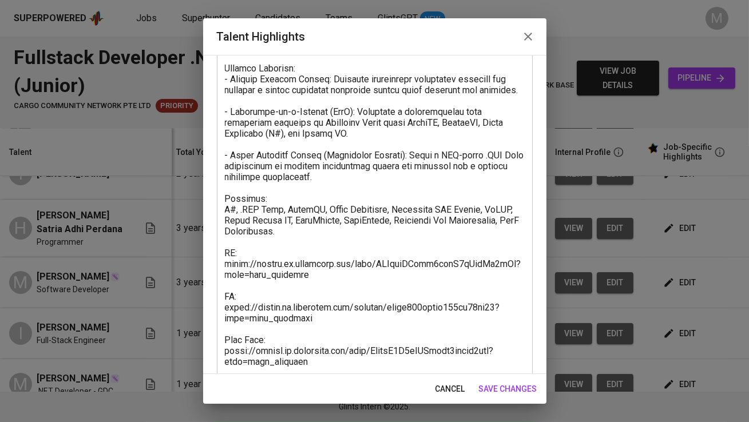
scroll to position [396, 0]
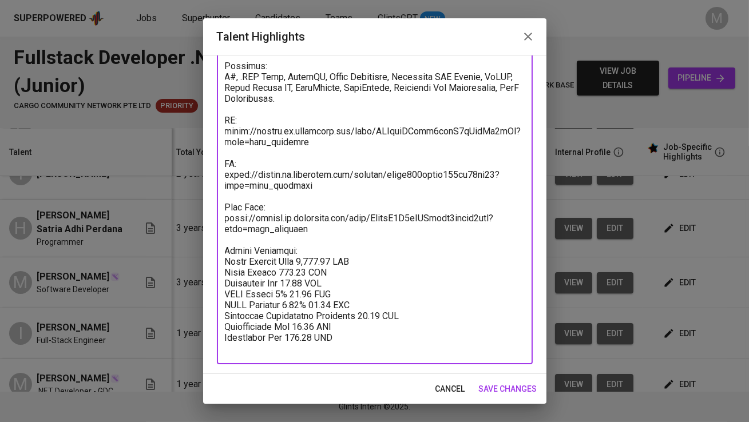
drag, startPoint x: 312, startPoint y: 196, endPoint x: 213, endPoint y: 175, distance: 101.2
click at [213, 175] on div "Enhance the Talent's profile by adding highlights relevant to this job - accomp…" at bounding box center [374, 214] width 343 height 319
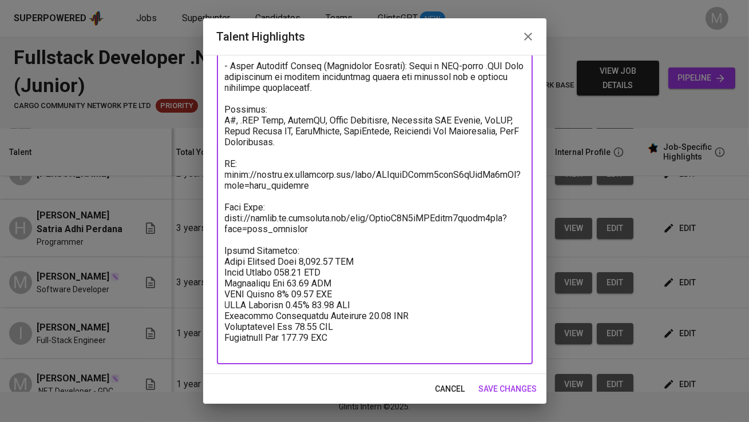
scroll to position [352, 0]
type textarea "Alvyn is a Software Developer with 3.5+ years of experience specializing in bac…"
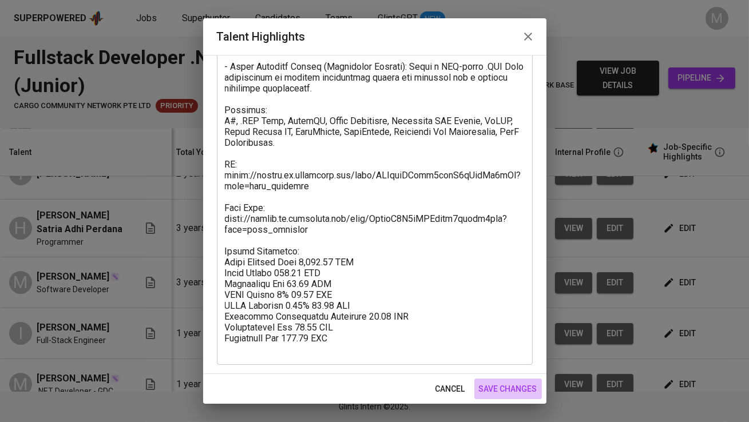
click at [519, 385] on span "save changes" at bounding box center [508, 389] width 58 height 14
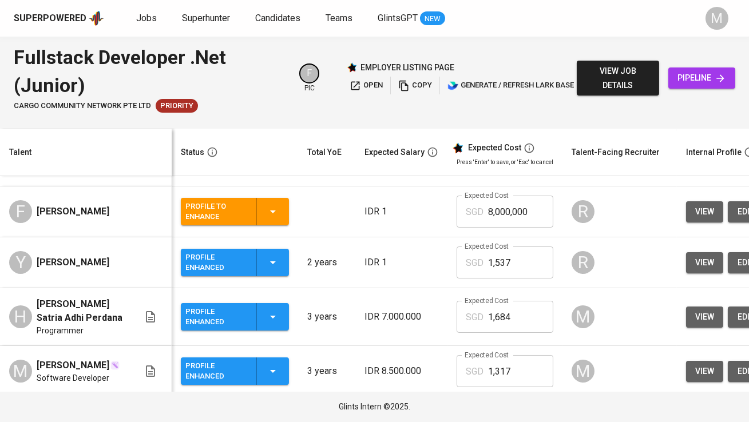
scroll to position [0, 0]
